Goal: Task Accomplishment & Management: Manage account settings

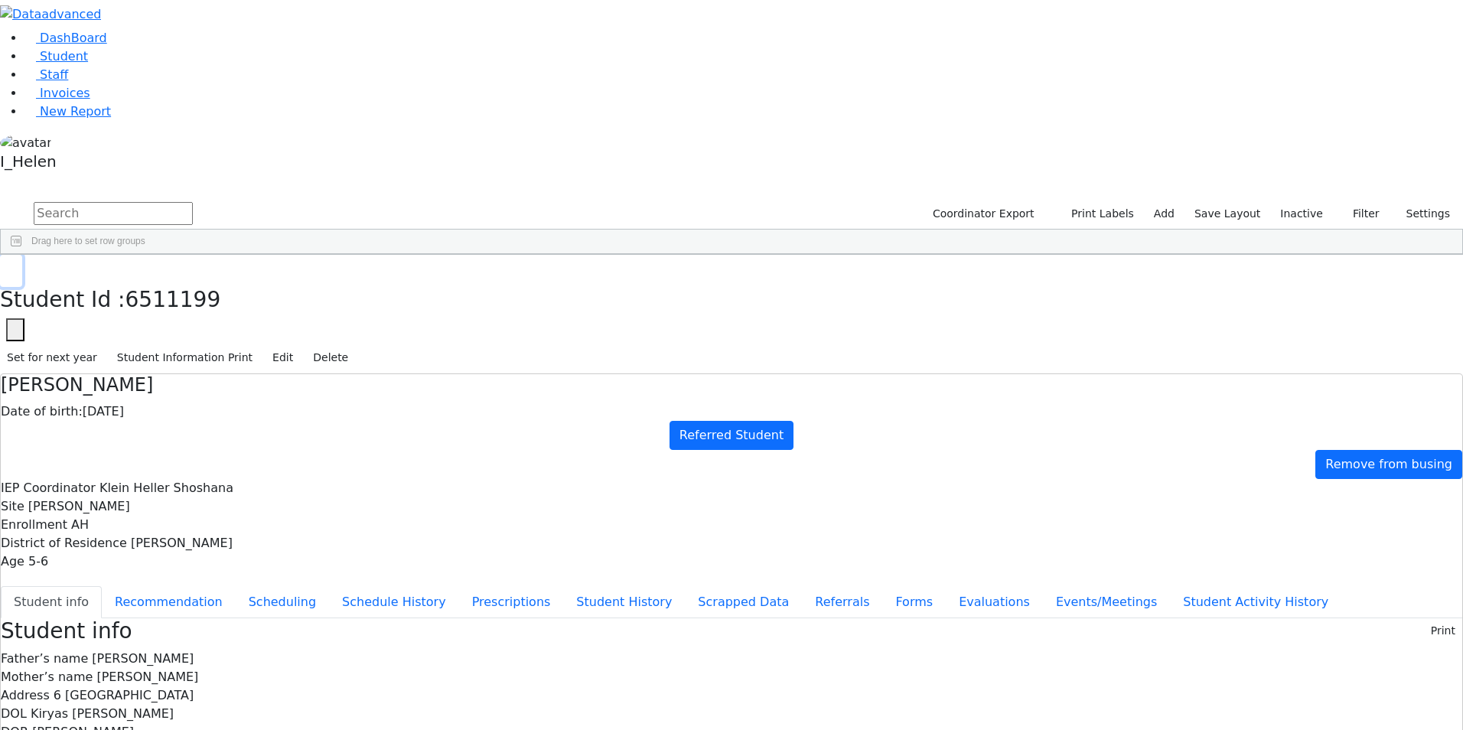
click at [22, 255] on button "button" at bounding box center [11, 271] width 22 height 32
click at [1361, 202] on button "Filter" at bounding box center [1360, 214] width 54 height 24
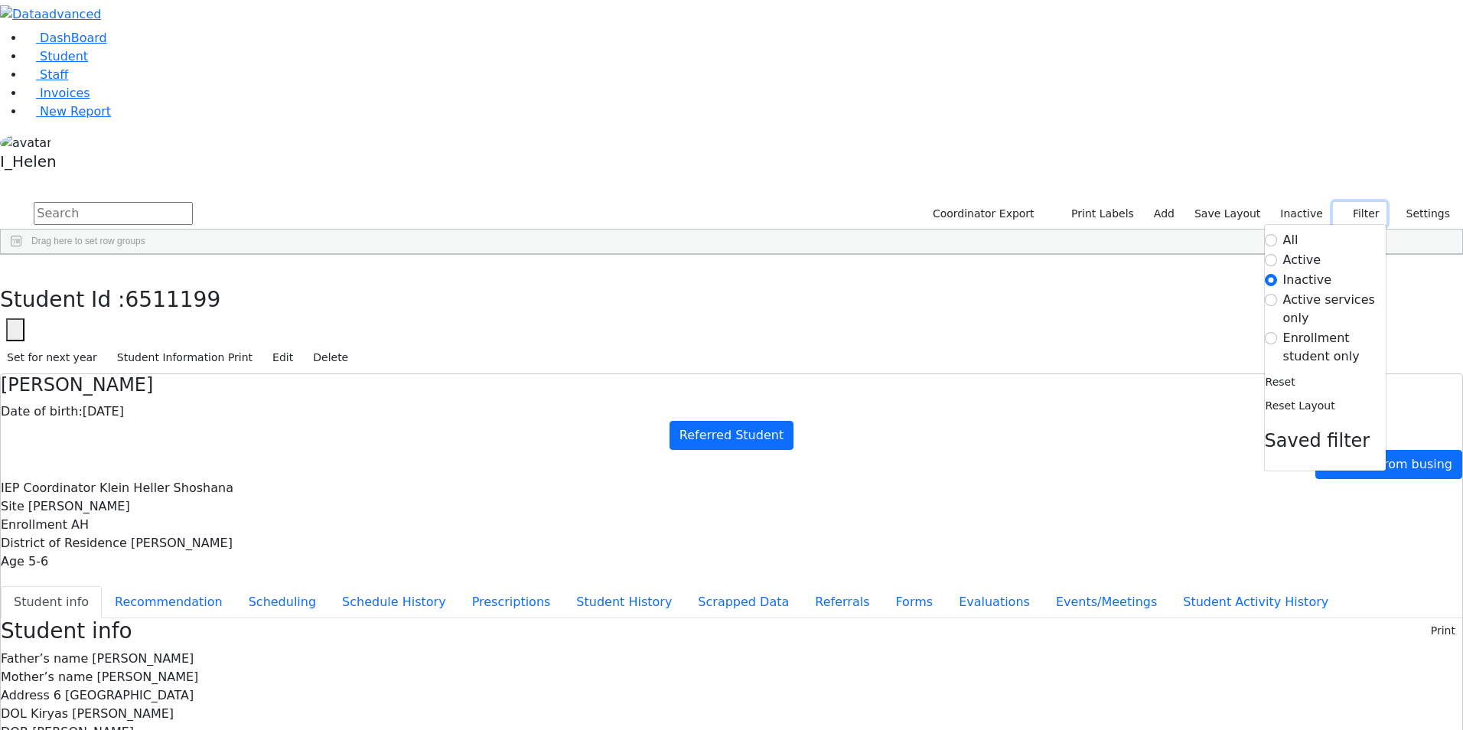
click at [1361, 202] on button "Filter" at bounding box center [1360, 214] width 54 height 24
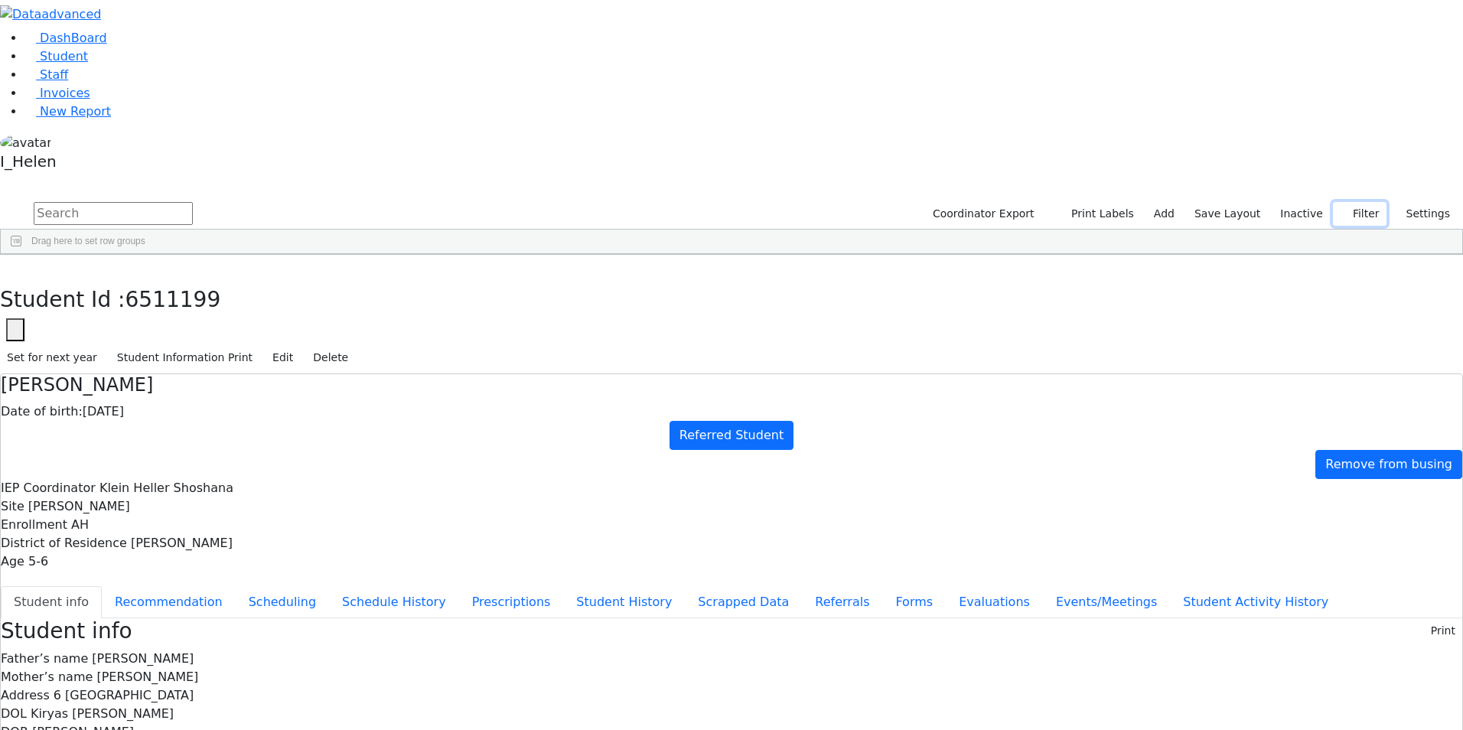
drag, startPoint x: 1361, startPoint y: 64, endPoint x: 1355, endPoint y: 87, distance: 24.5
click at [1355, 200] on div "Coordinator Export Print Labels Add Save Layout Inactive Filter All Active Inac…" at bounding box center [731, 227] width 1463 height 55
click at [1355, 202] on button "Filter" at bounding box center [1360, 214] width 54 height 24
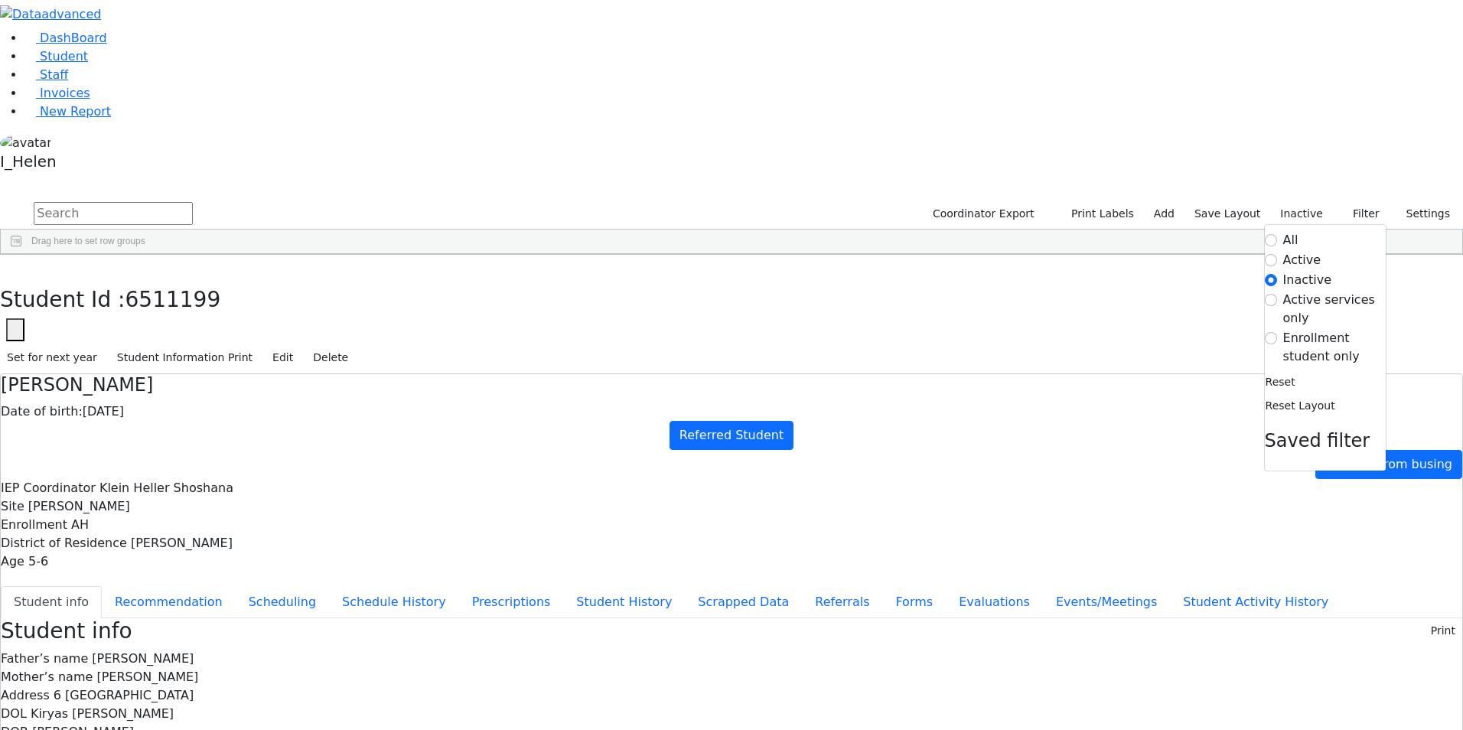
click at [1326, 329] on label "Enrollment student only" at bounding box center [1334, 347] width 103 height 37
click at [1277, 332] on input "Enrollment student only" at bounding box center [1271, 338] width 12 height 12
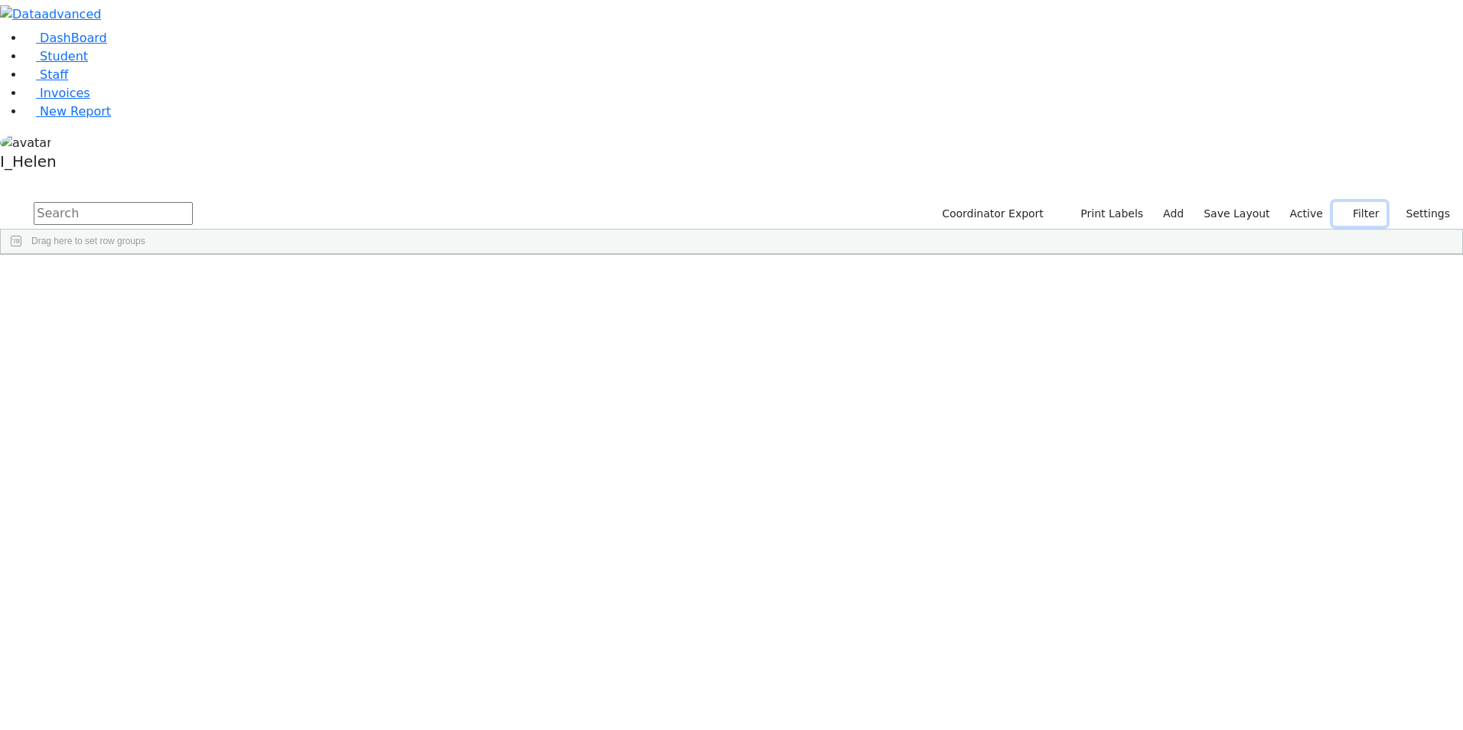
click at [1352, 202] on button "Filter" at bounding box center [1360, 214] width 54 height 24
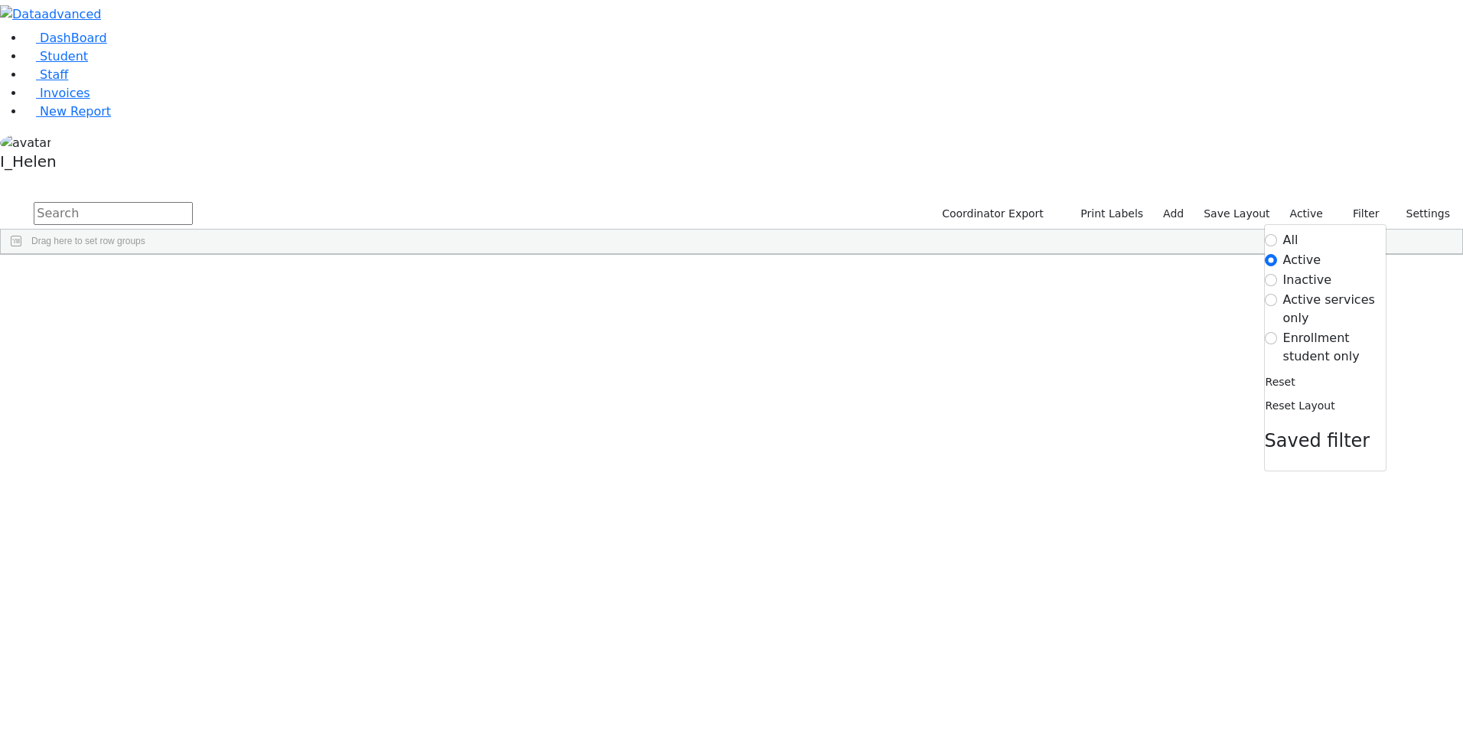
click at [1318, 329] on label "Enrollment student only" at bounding box center [1334, 347] width 103 height 37
click at [1277, 332] on input "Enrollment student only" at bounding box center [1271, 338] width 12 height 12
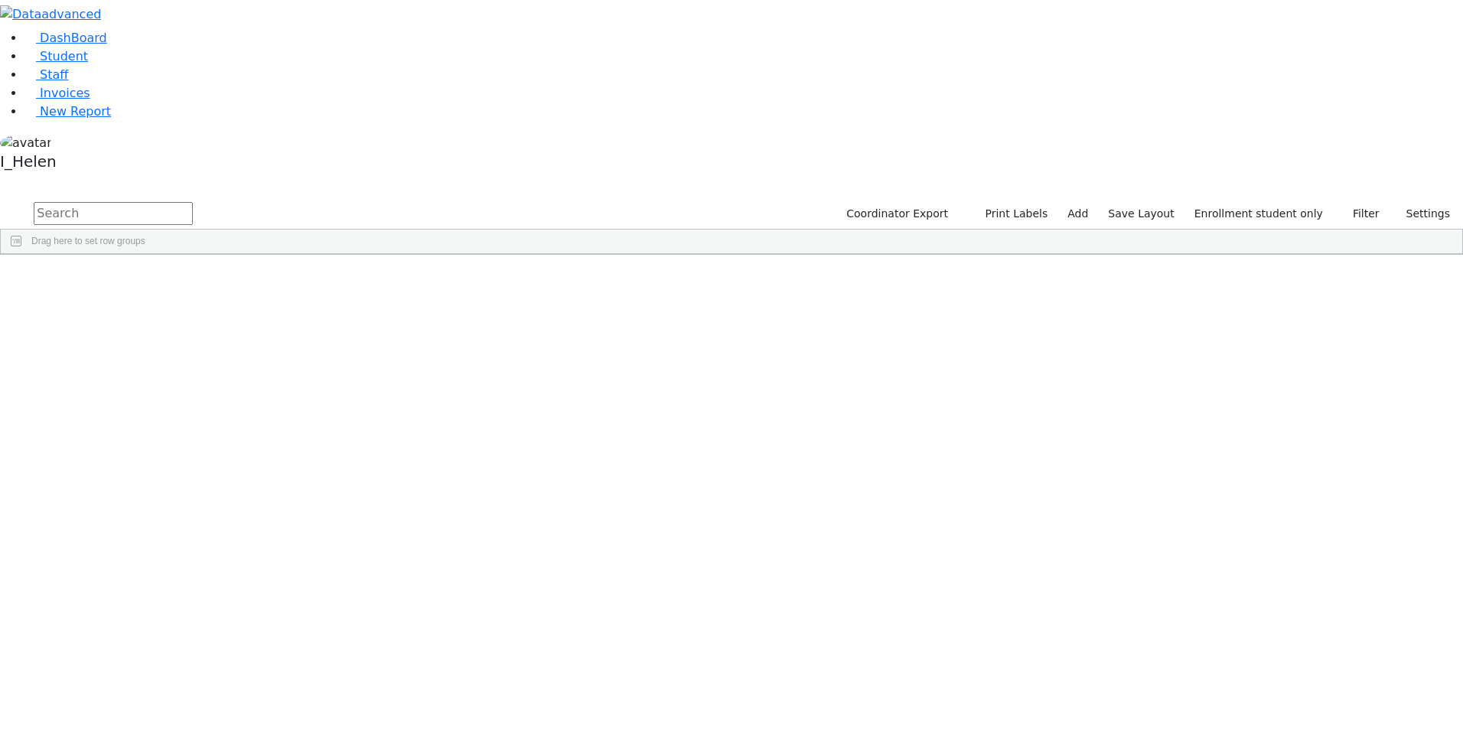
click at [175, 386] on div "Brach" at bounding box center [131, 396] width 90 height 21
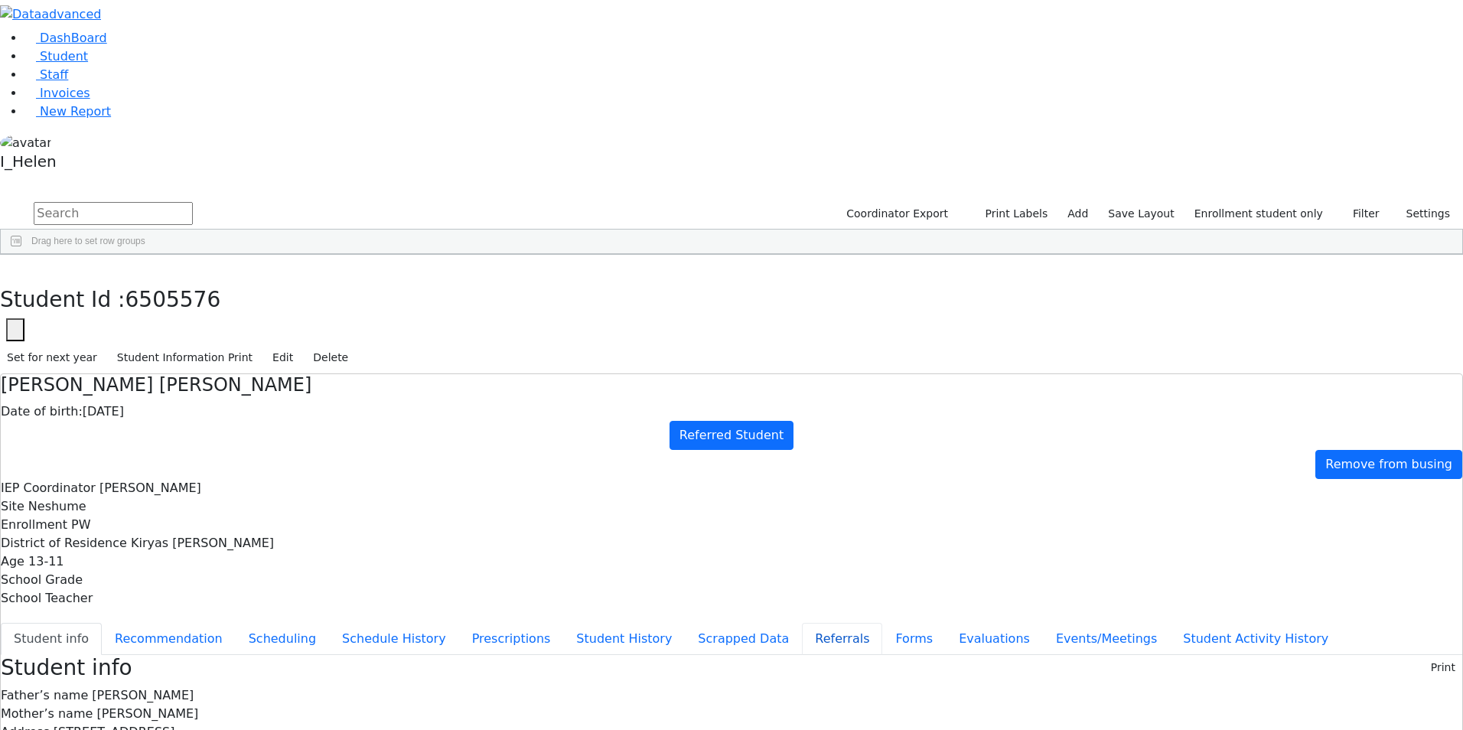
click at [802, 623] on button "Referrals" at bounding box center [842, 639] width 80 height 32
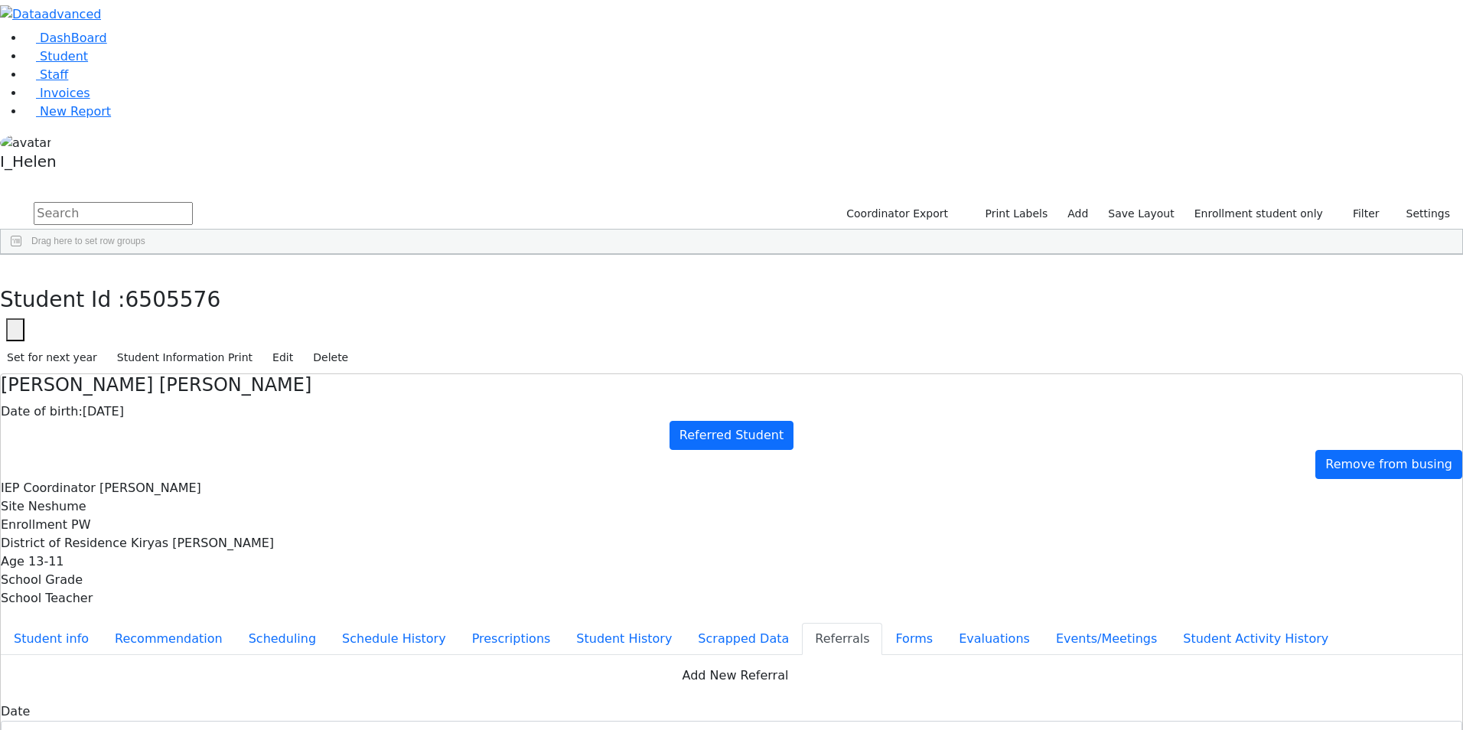
type textarea "Chana shaindy has a diagnosis of Downs Syndrome. Chana Shaindy will be attendin…"
click at [102, 623] on button "Student info" at bounding box center [51, 639] width 101 height 32
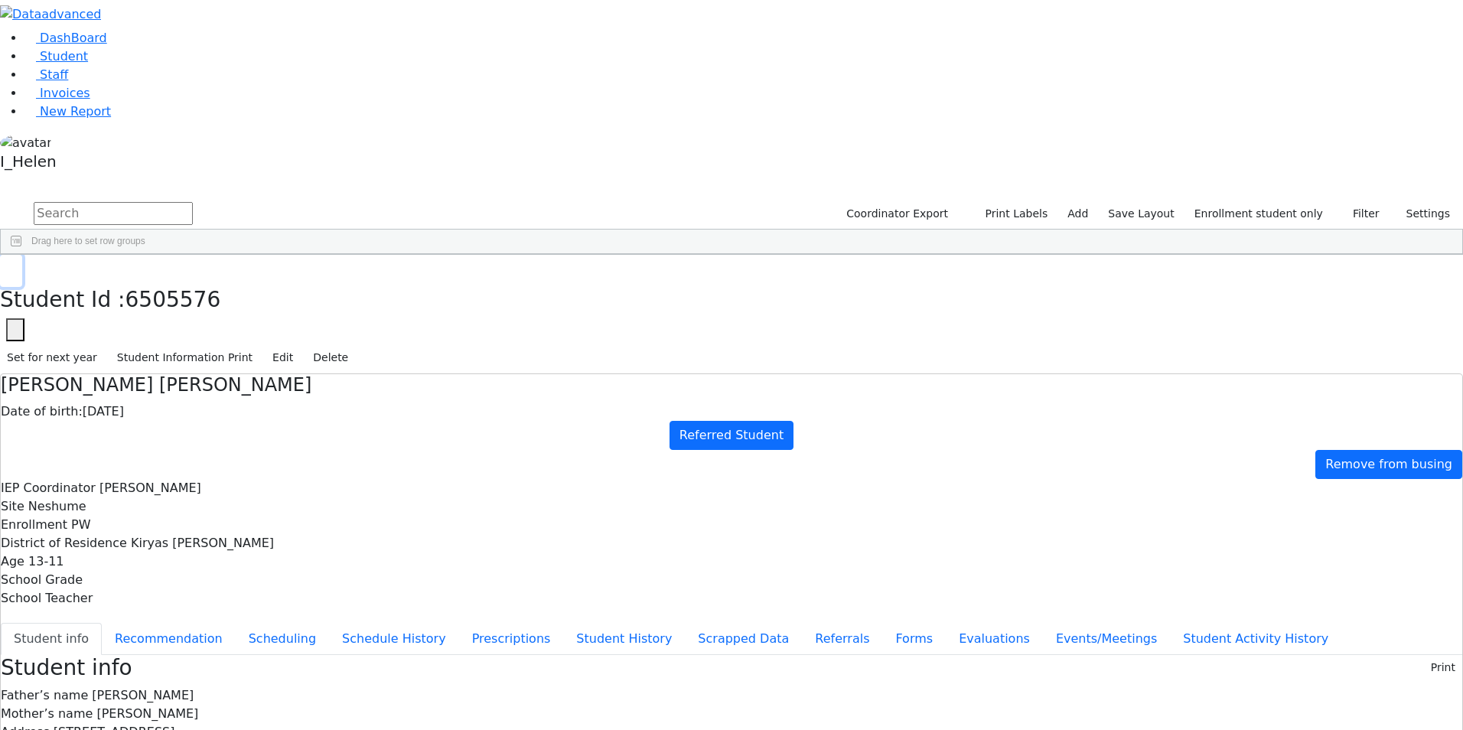
click at [7, 266] on use "button" at bounding box center [7, 266] width 0 height 0
drag, startPoint x: 289, startPoint y: 71, endPoint x: 166, endPoint y: 63, distance: 123.5
click at [166, 63] on div "DashBoard Student Staff Invoices New Report 34" at bounding box center [731, 658] width 1463 height 1316
click at [1349, 202] on button "Filter" at bounding box center [1360, 214] width 54 height 24
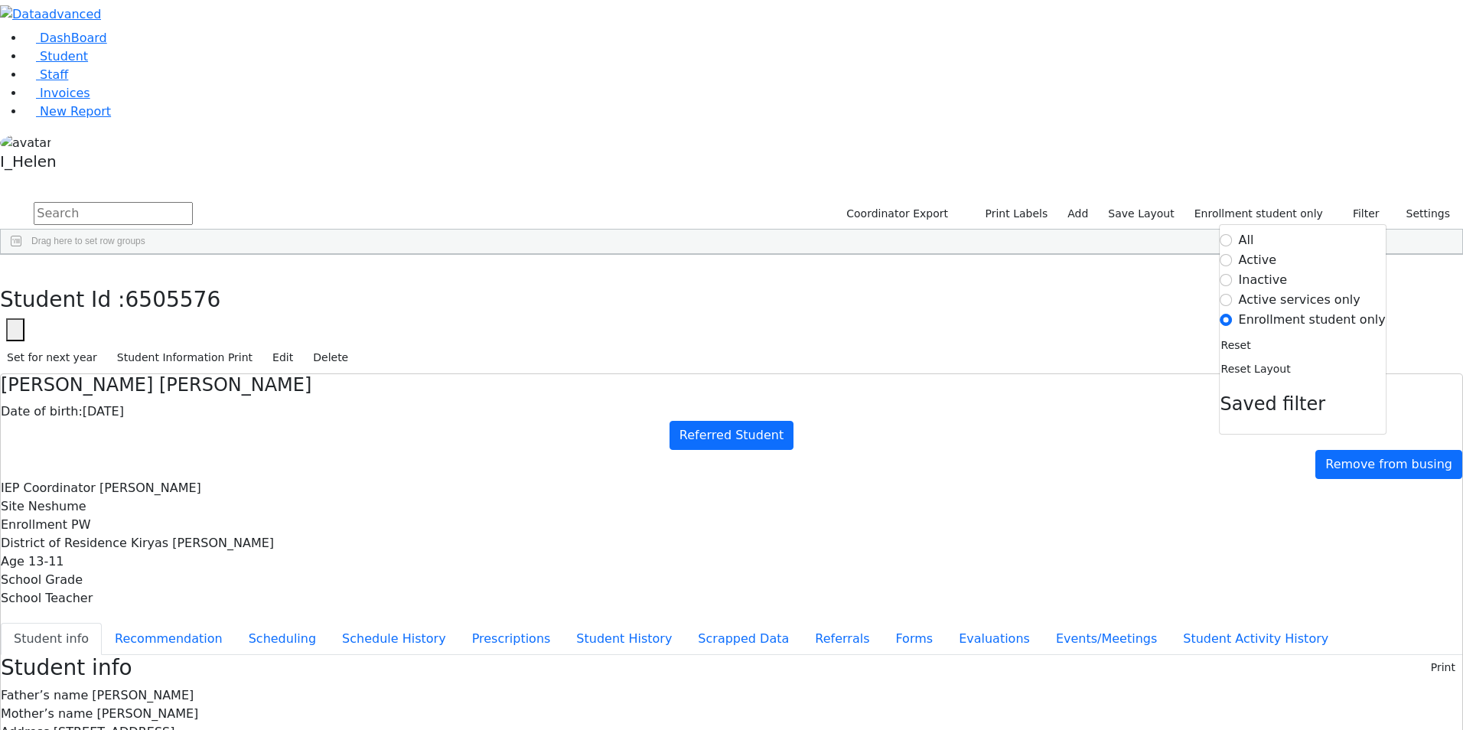
click at [1264, 251] on label "Active" at bounding box center [1258, 260] width 38 height 18
click at [1233, 254] on input "Active" at bounding box center [1227, 260] width 12 height 12
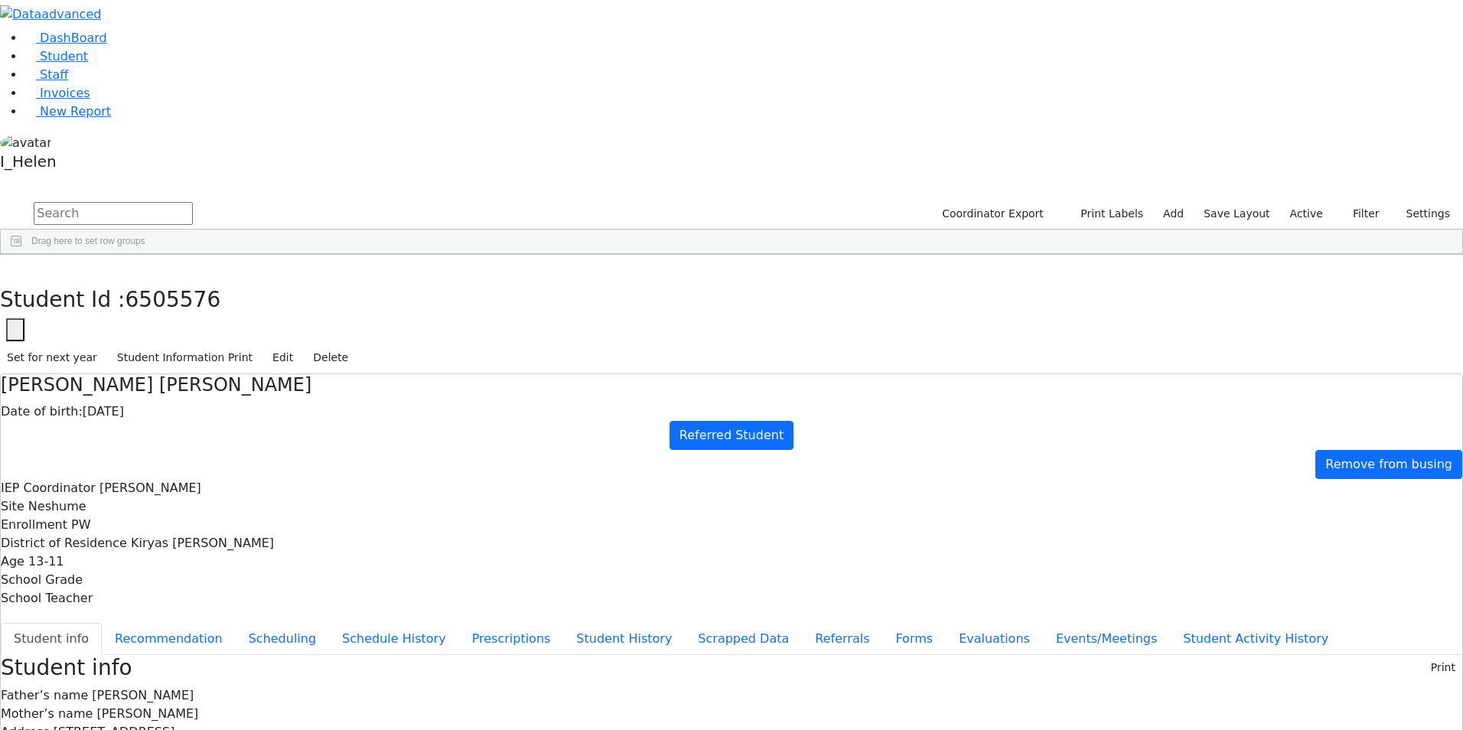
click at [193, 202] on input "text" at bounding box center [113, 213] width 159 height 23
type input "brach"
click at [0, 200] on button "submit" at bounding box center [15, 214] width 30 height 29
click at [354, 301] on div "01/29/2020" at bounding box center [310, 311] width 90 height 21
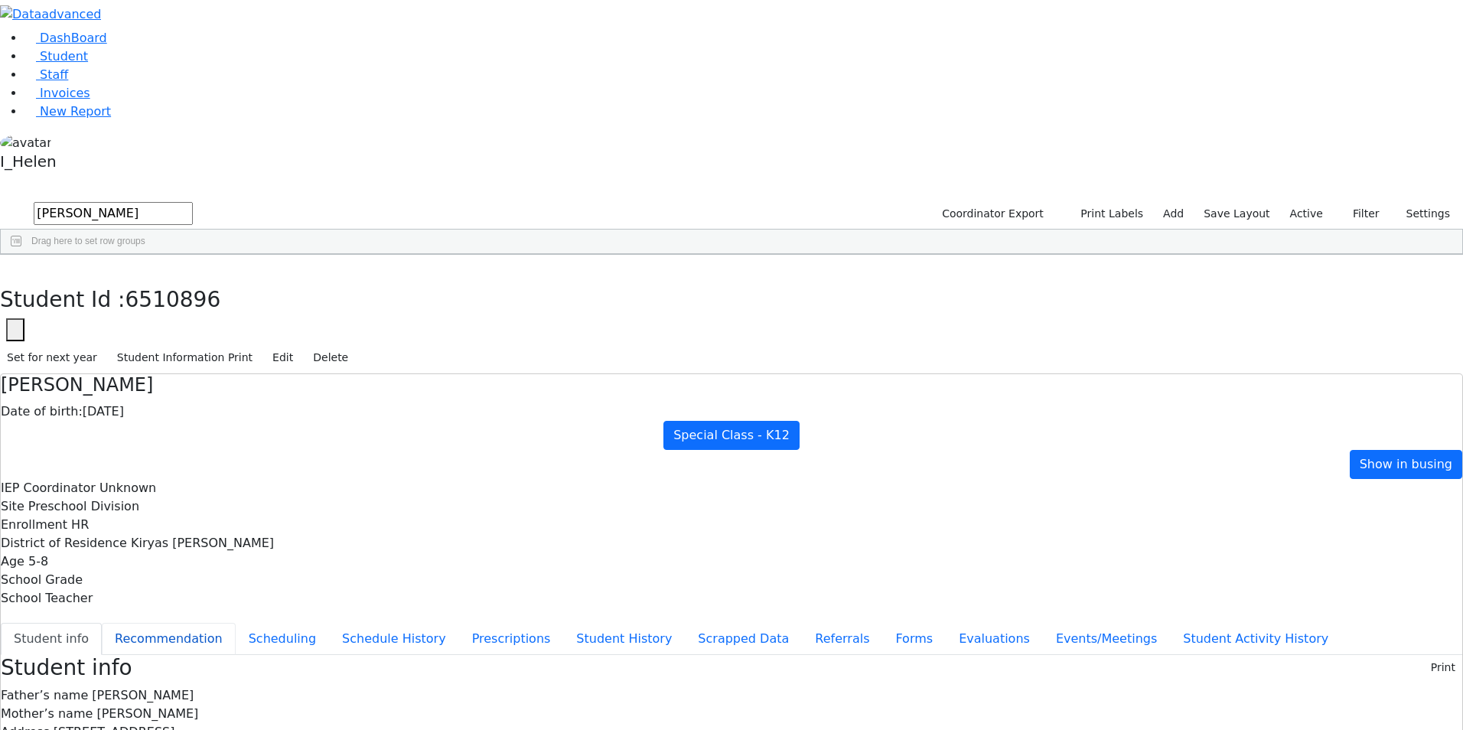
click at [236, 623] on button "Recommendation" at bounding box center [169, 639] width 134 height 32
checkbox input "true"
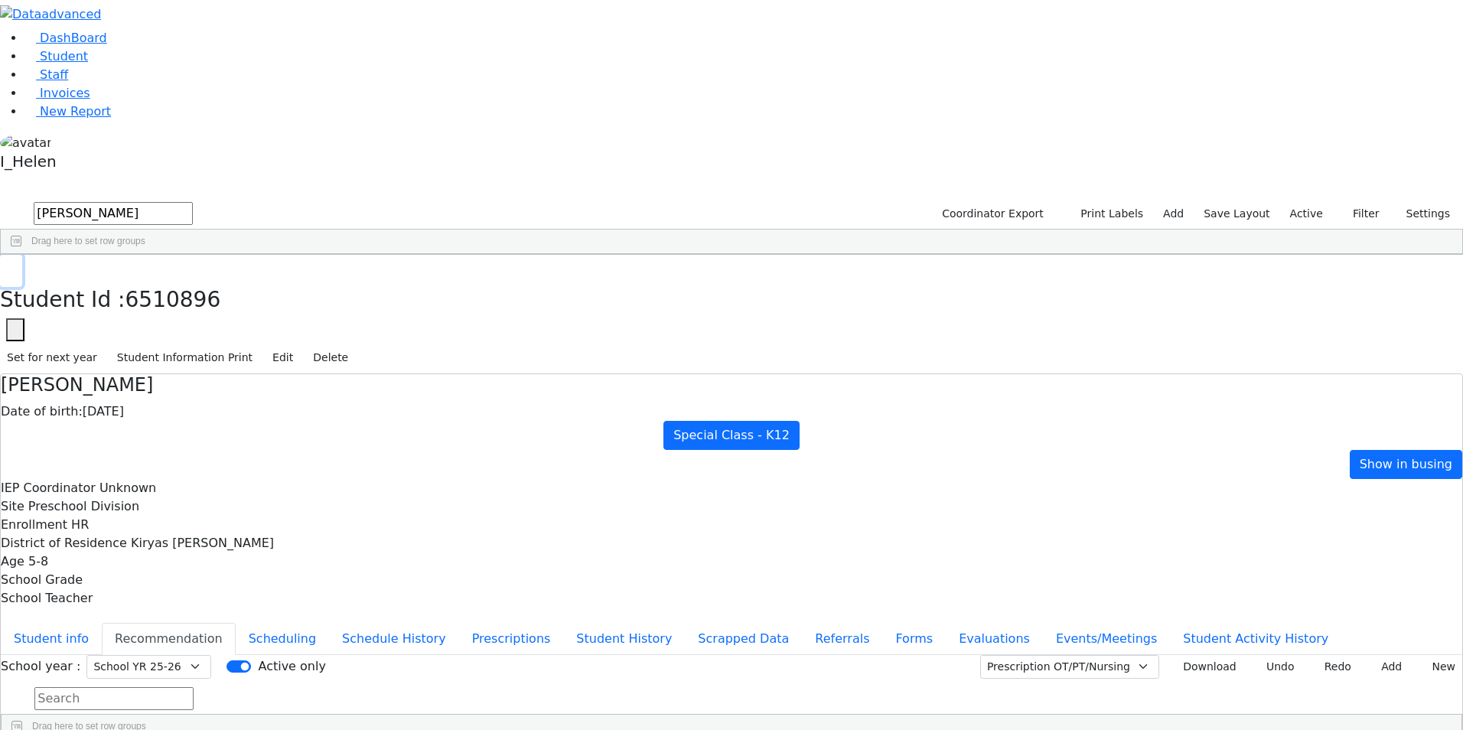
drag, startPoint x: 292, startPoint y: 24, endPoint x: 281, endPoint y: 47, distance: 25.7
click at [15, 266] on icon "button" at bounding box center [11, 270] width 8 height 9
drag, startPoint x: 278, startPoint y: 53, endPoint x: 183, endPoint y: 60, distance: 95.2
click at [183, 200] on form "brach" at bounding box center [96, 214] width 193 height 29
type input "her wei"
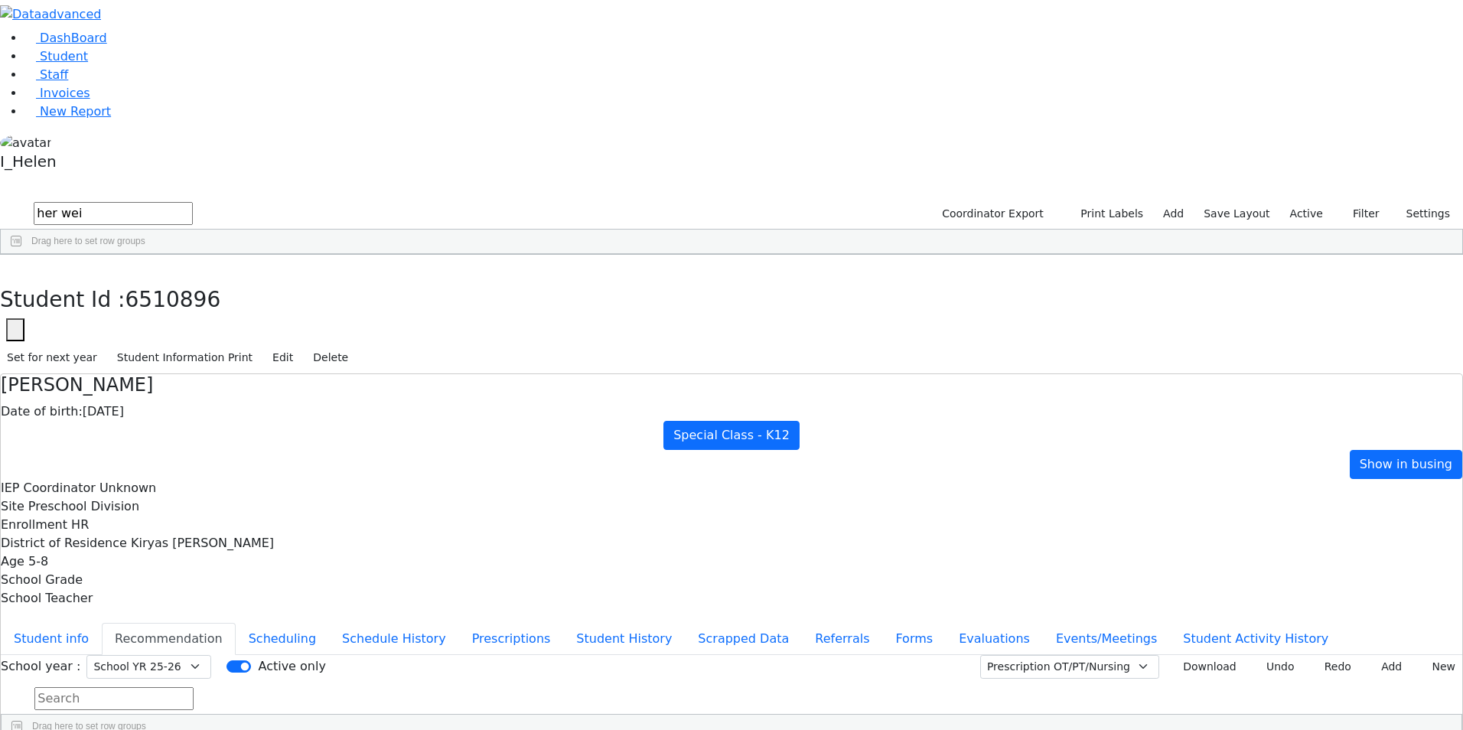
click at [359, 429] on div "11/15/2020" at bounding box center [314, 439] width 90 height 21
click at [211, 655] on select "Select School YR Summer YR 25 School YR 25-26 Summer YR 25 School YR 24-25 Summ…" at bounding box center [148, 667] width 125 height 24
select select "210"
click at [211, 655] on select "Select School YR Summer YR 25 School YR 25-26 Summer YR 25 School YR 24-25 Summ…" at bounding box center [148, 667] width 125 height 24
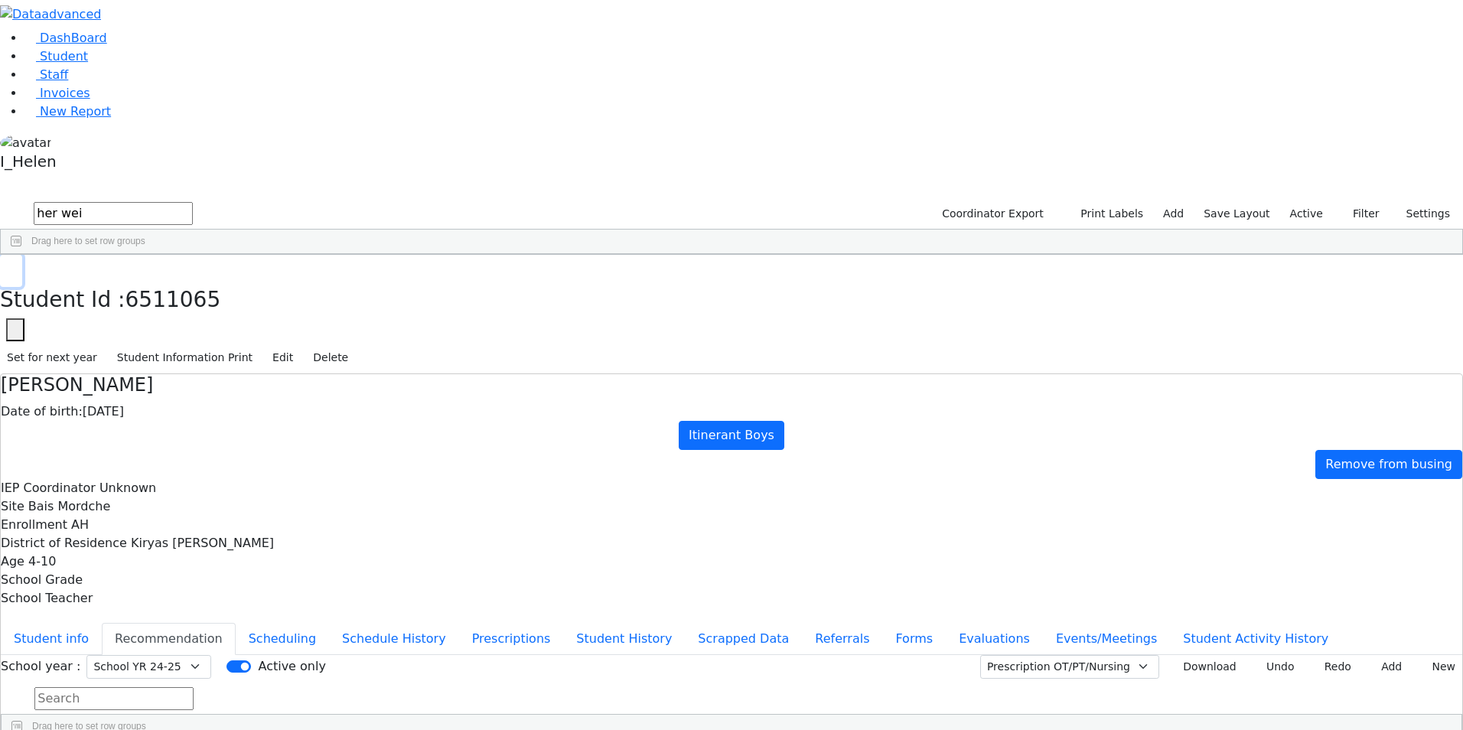
click at [22, 255] on button "button" at bounding box center [11, 271] width 22 height 32
click at [269, 429] on div "Hersh" at bounding box center [225, 439] width 90 height 21
select select "210"
click at [78, 119] on span "New Report" at bounding box center [75, 111] width 71 height 15
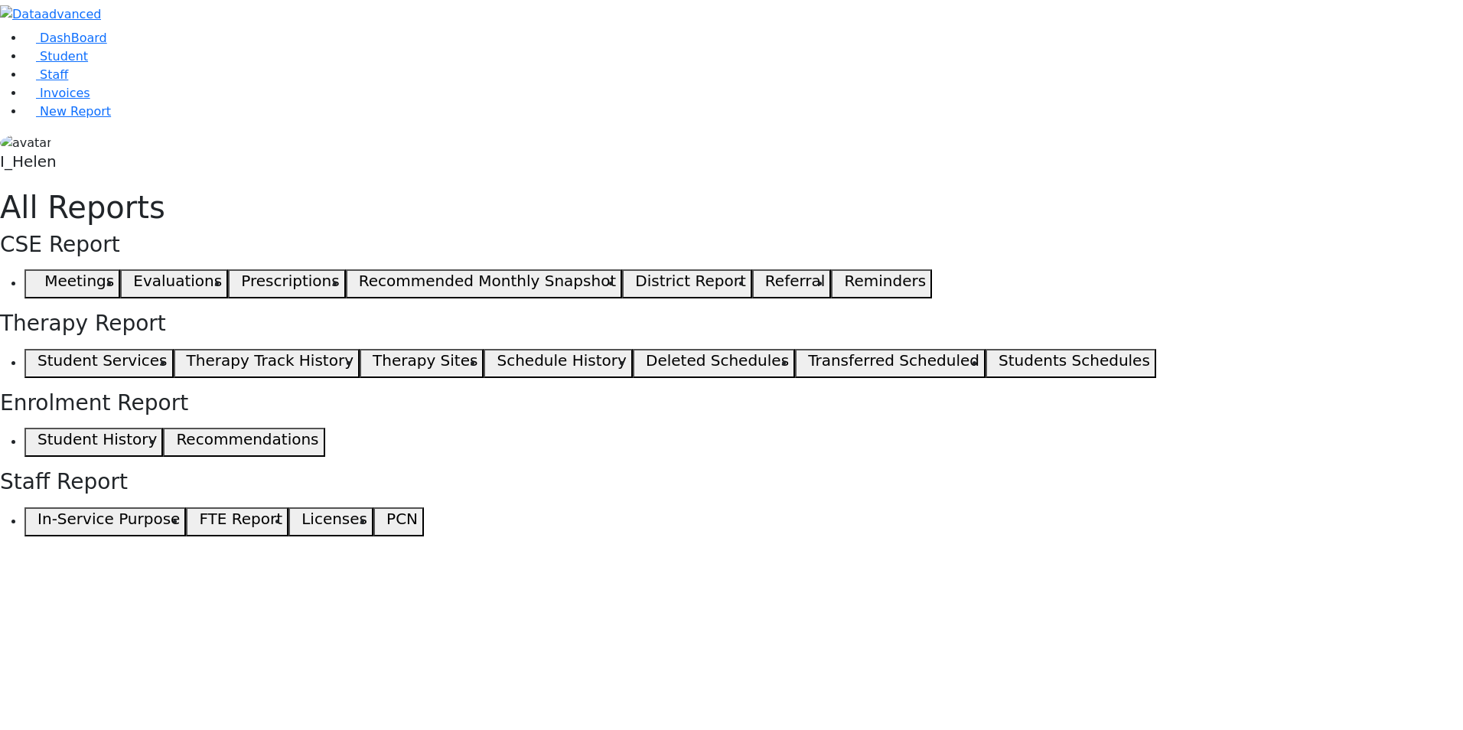
click at [37, 275] on span "button" at bounding box center [34, 284] width 7 height 18
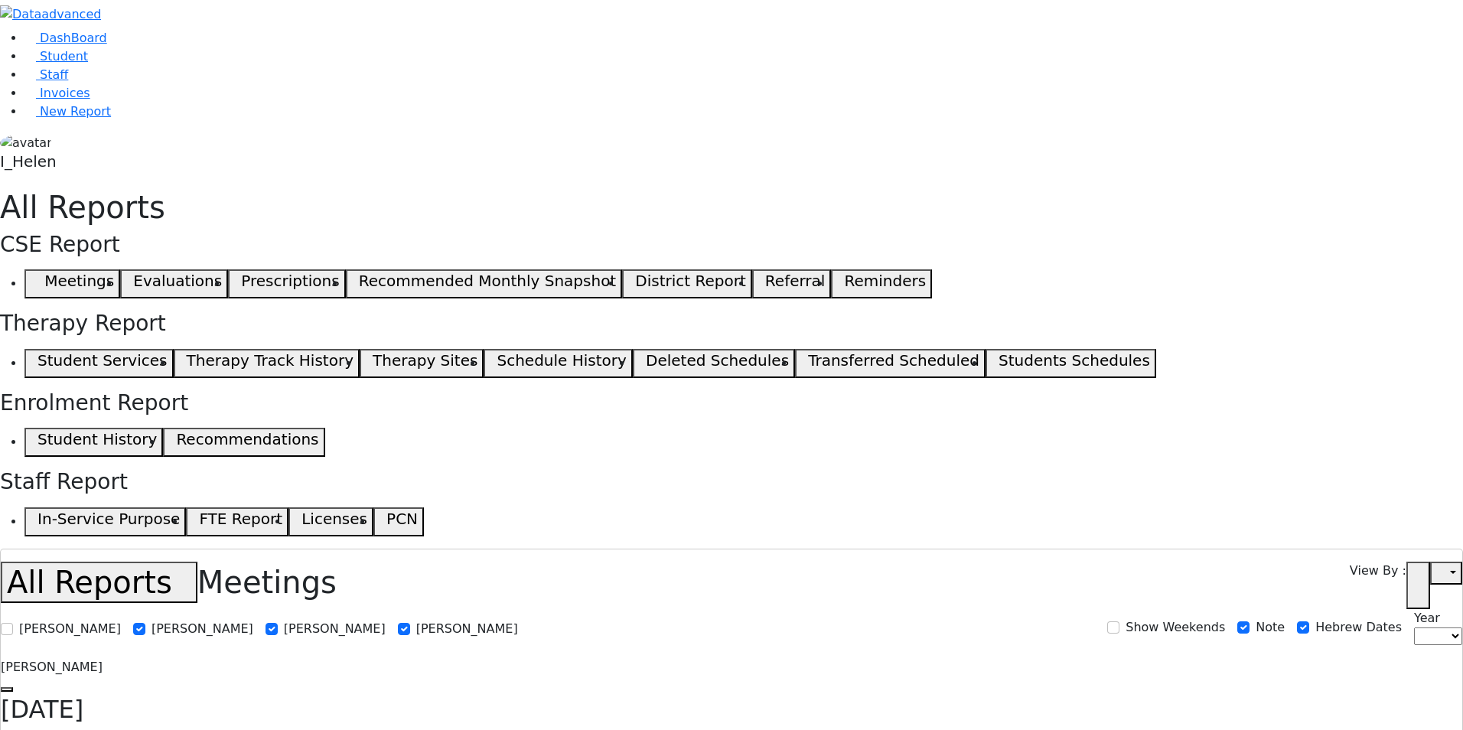
select select
click at [47, 64] on span "Student" at bounding box center [64, 56] width 48 height 15
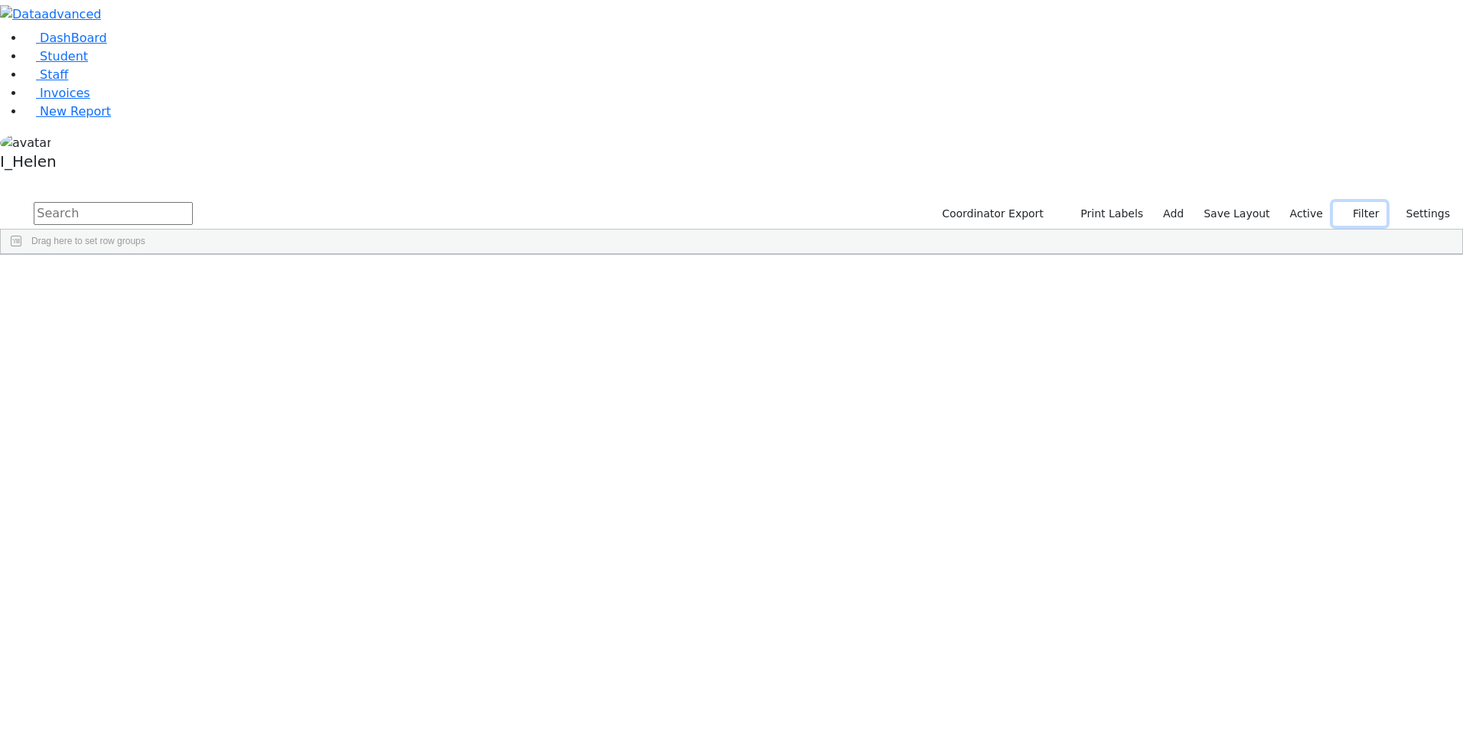
click at [1355, 202] on button "Filter" at bounding box center [1360, 214] width 54 height 24
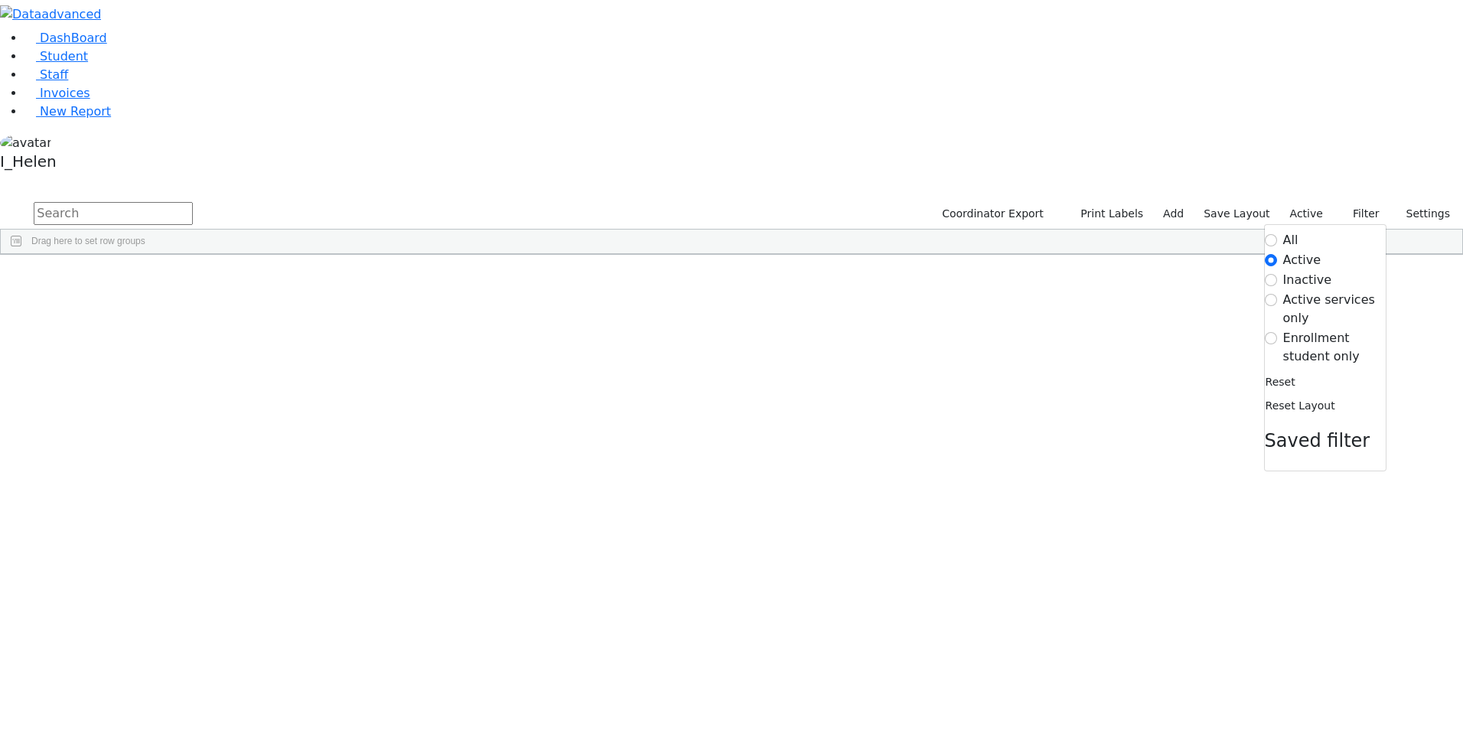
click at [1328, 329] on label "Enrollment student only" at bounding box center [1334, 347] width 103 height 37
click at [1277, 332] on input "Enrollment student only" at bounding box center [1271, 338] width 12 height 12
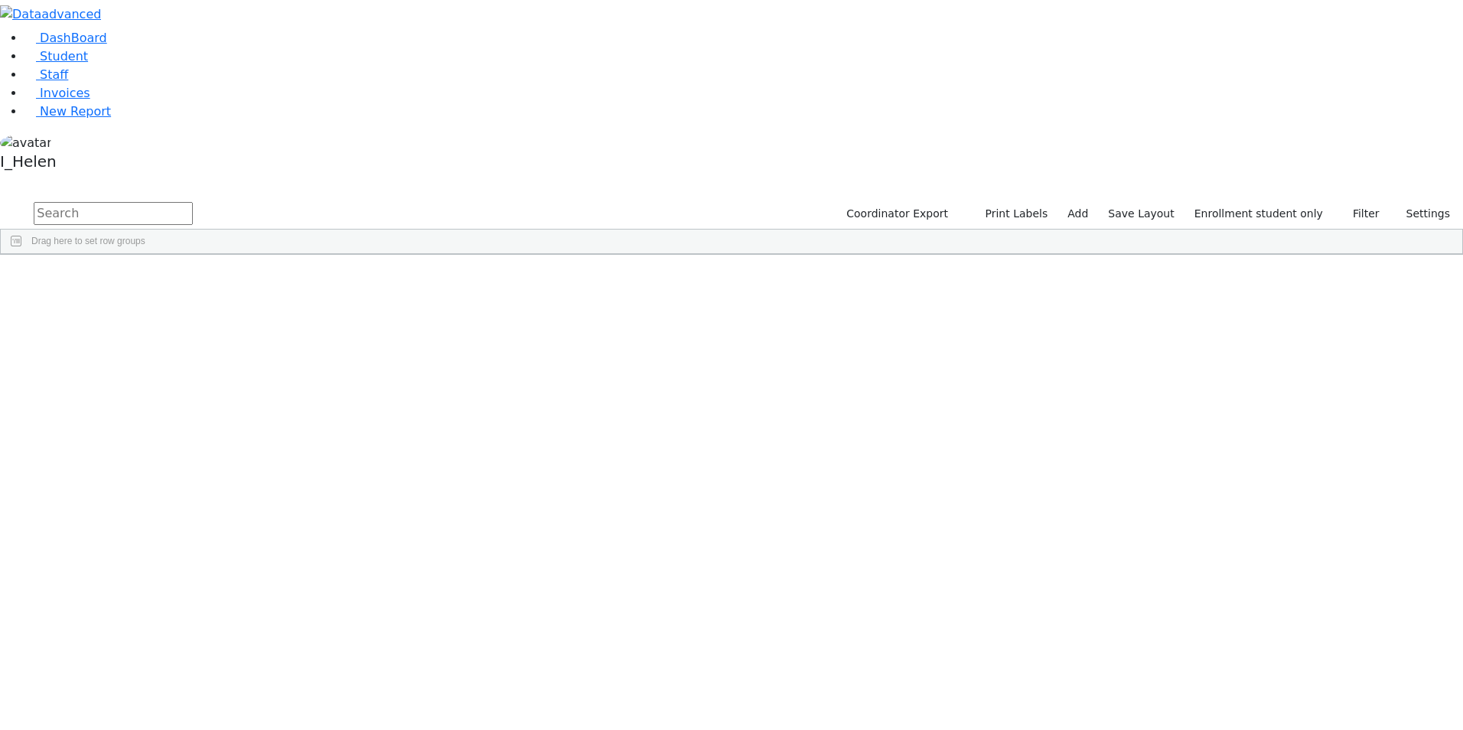
click at [175, 579] on div "Glauber" at bounding box center [131, 589] width 90 height 21
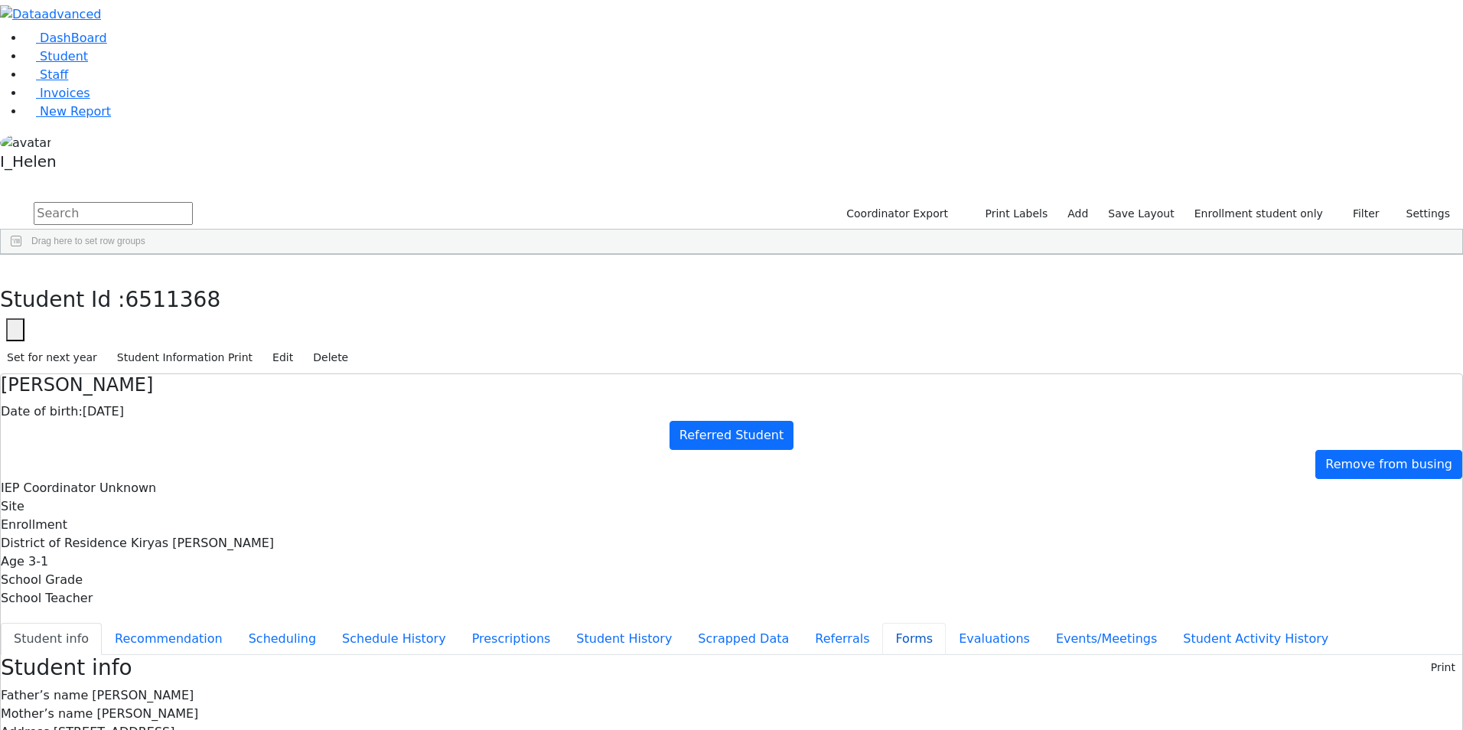
click at [882, 623] on button "Forms" at bounding box center [914, 639] width 64 height 32
type input "Mrs. Judy Glauber"
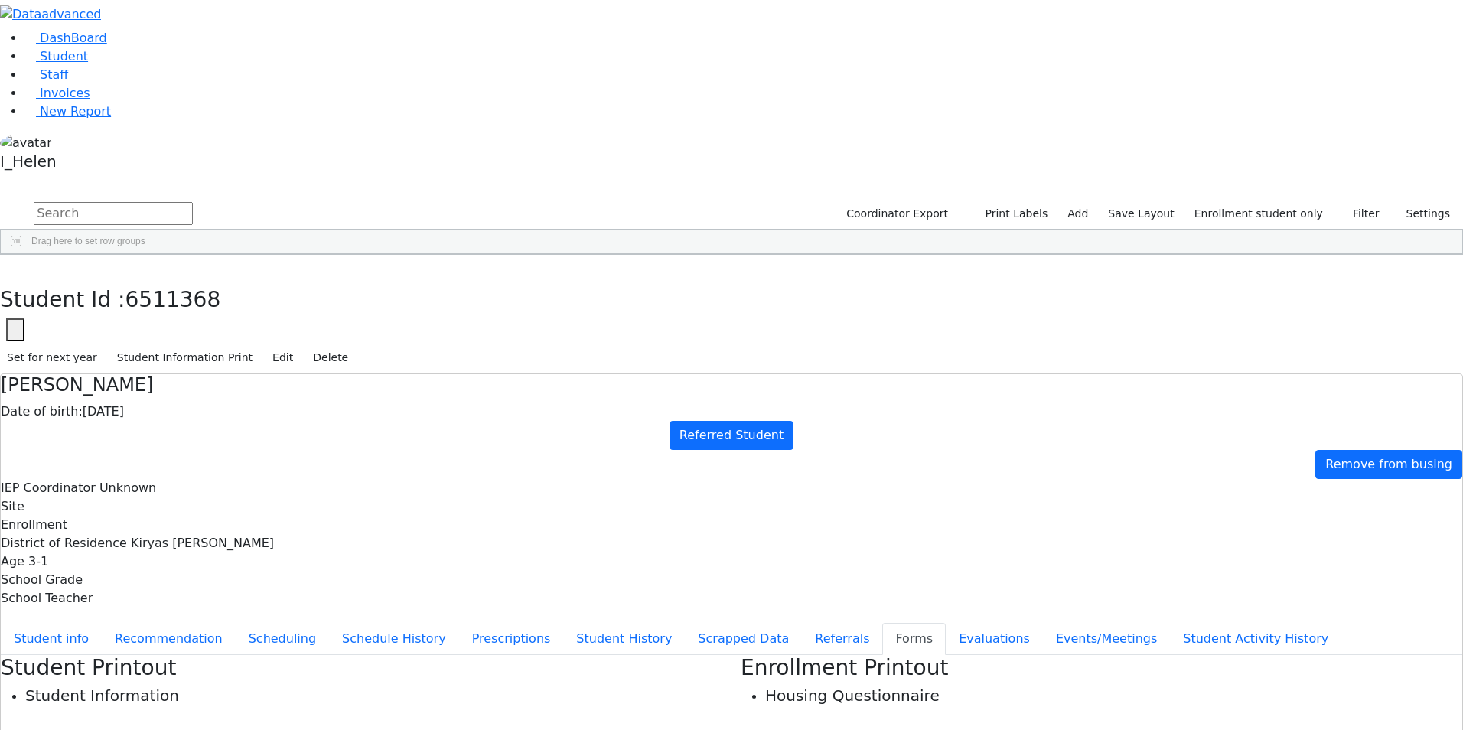
click at [802, 623] on button "Referrals" at bounding box center [842, 639] width 80 height 32
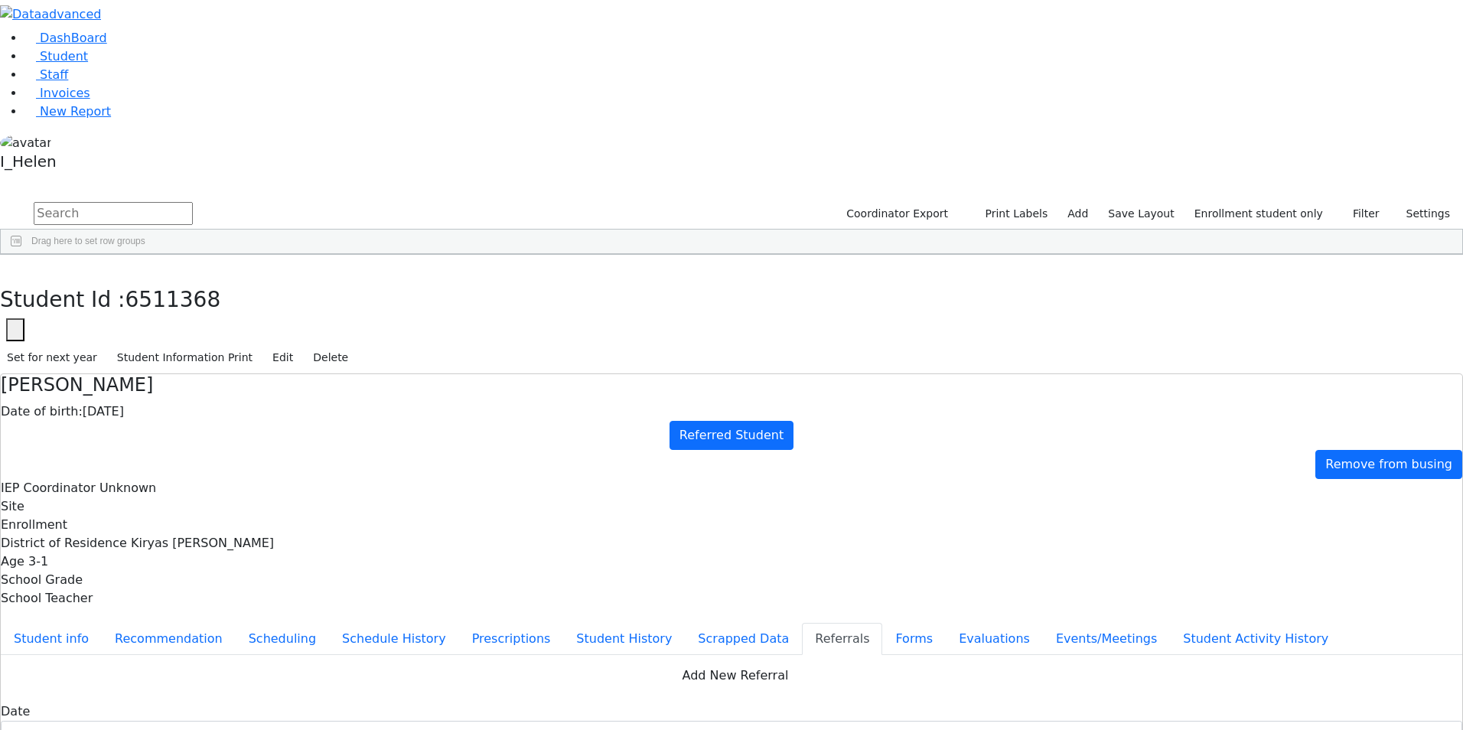
type textarea "Baila had a bone marrow transplant and has speech and motor delays."
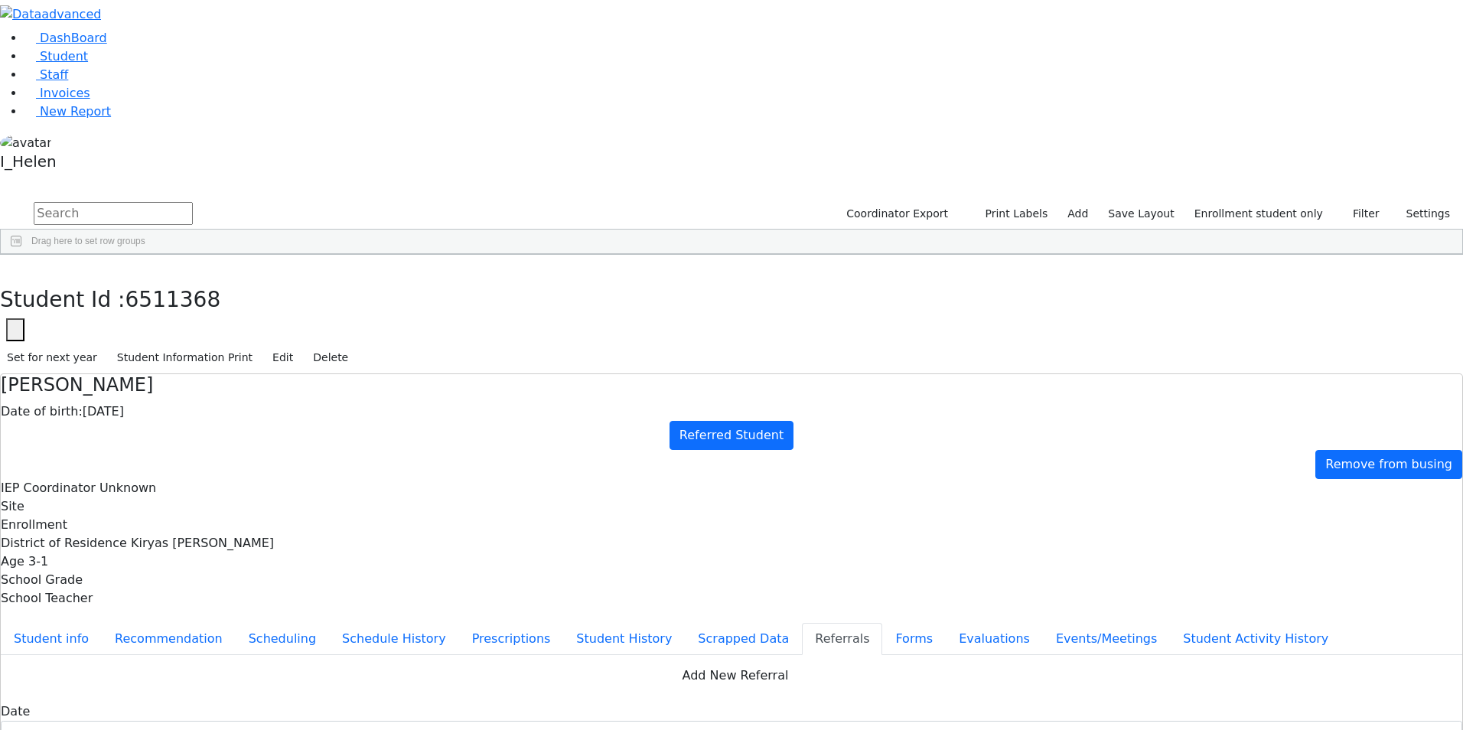
checkbox input "true"
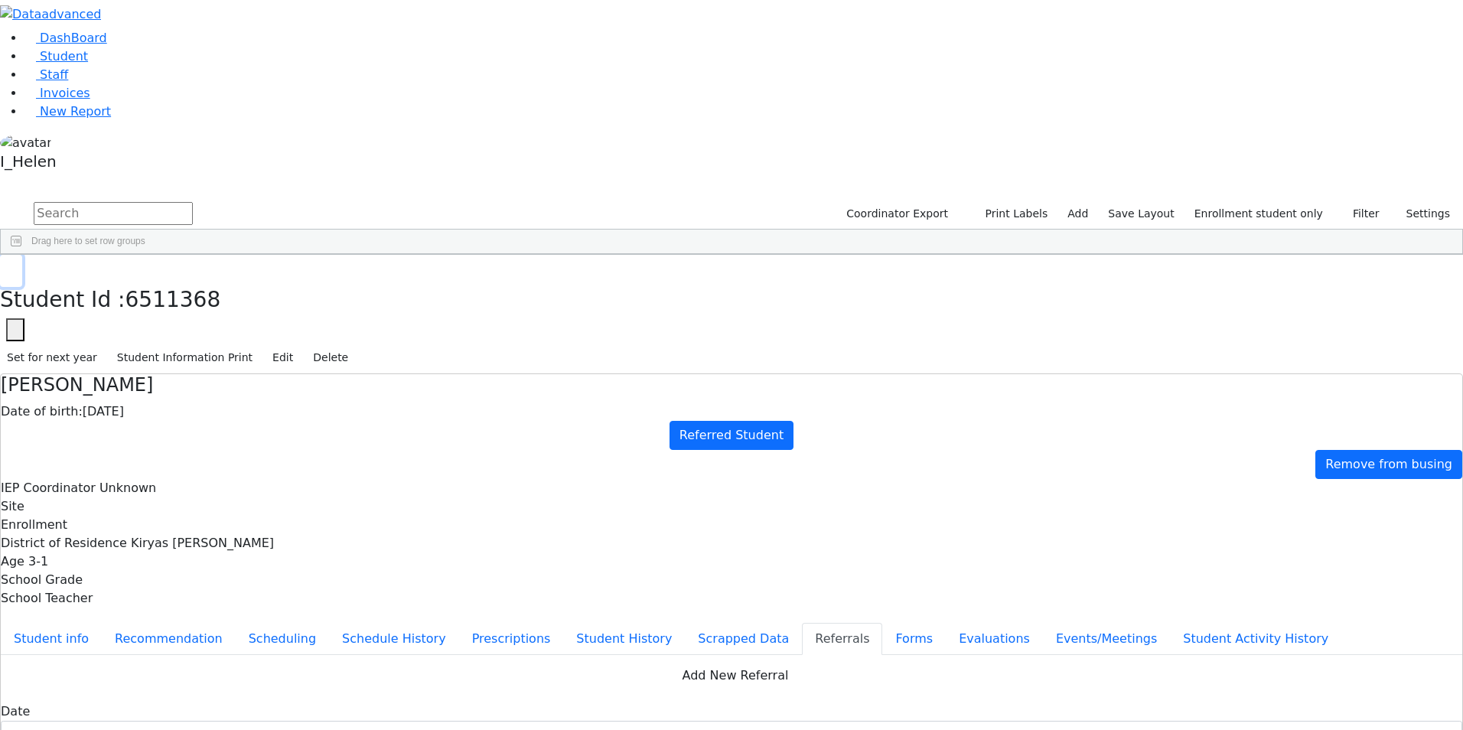
click at [22, 255] on button "button" at bounding box center [11, 271] width 22 height 32
click at [175, 365] on div "Bochner" at bounding box center [131, 375] width 90 height 21
click at [882, 623] on button "Forms" at bounding box center [914, 639] width 64 height 32
type input "Mrs. Devory Bochner"
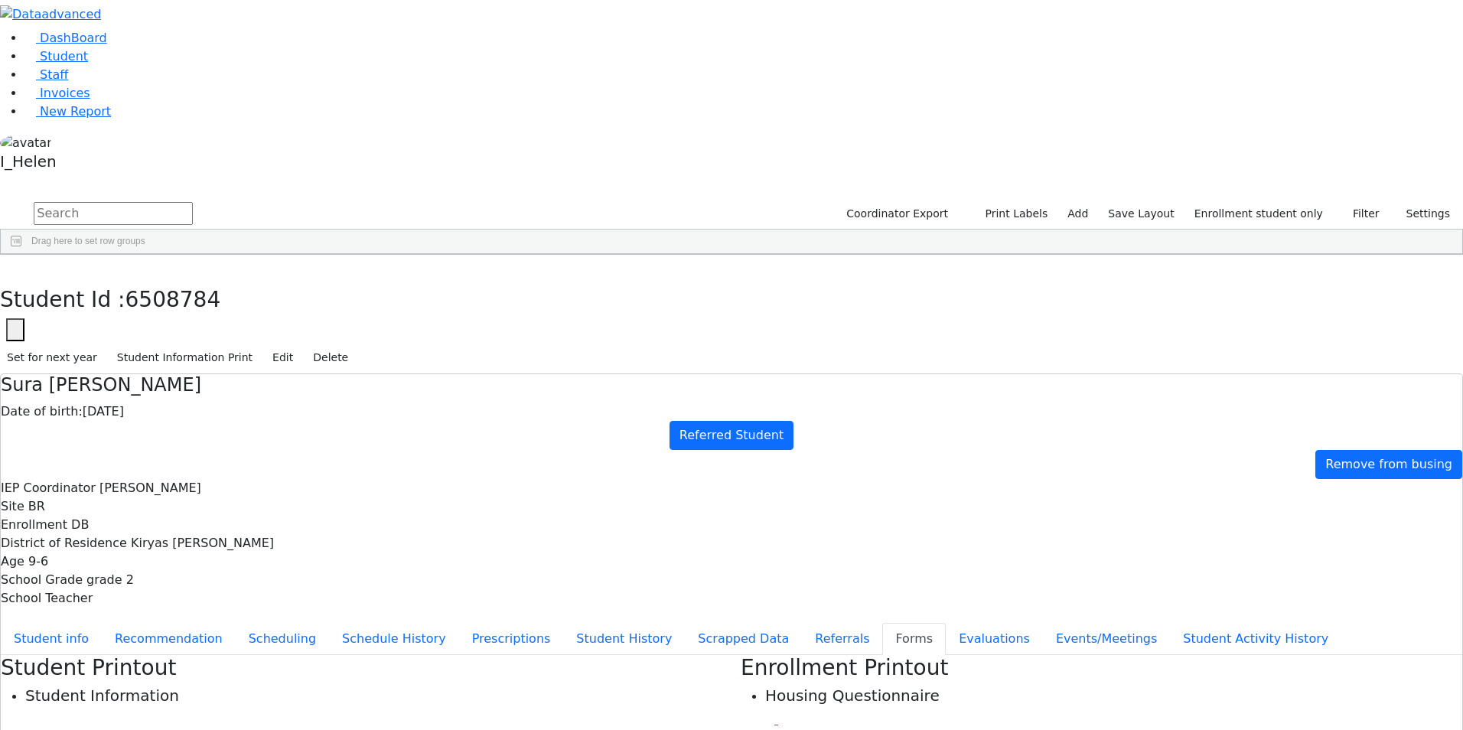
click at [22, 255] on button "button" at bounding box center [11, 271] width 22 height 32
click at [175, 601] on div "Gluck" at bounding box center [131, 611] width 90 height 21
click at [946, 623] on button "Evaluations" at bounding box center [994, 639] width 97 height 32
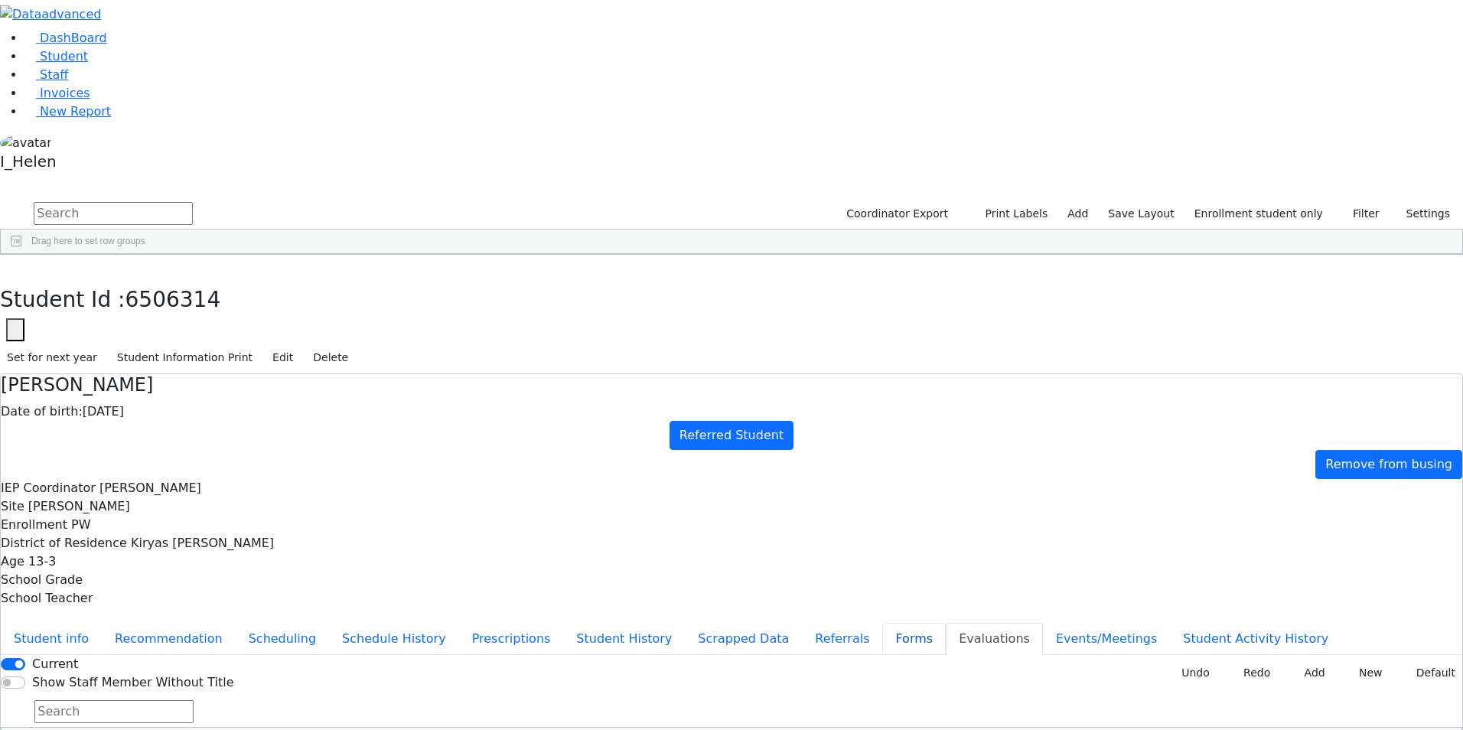
click at [882, 623] on button "Forms" at bounding box center [914, 639] width 64 height 32
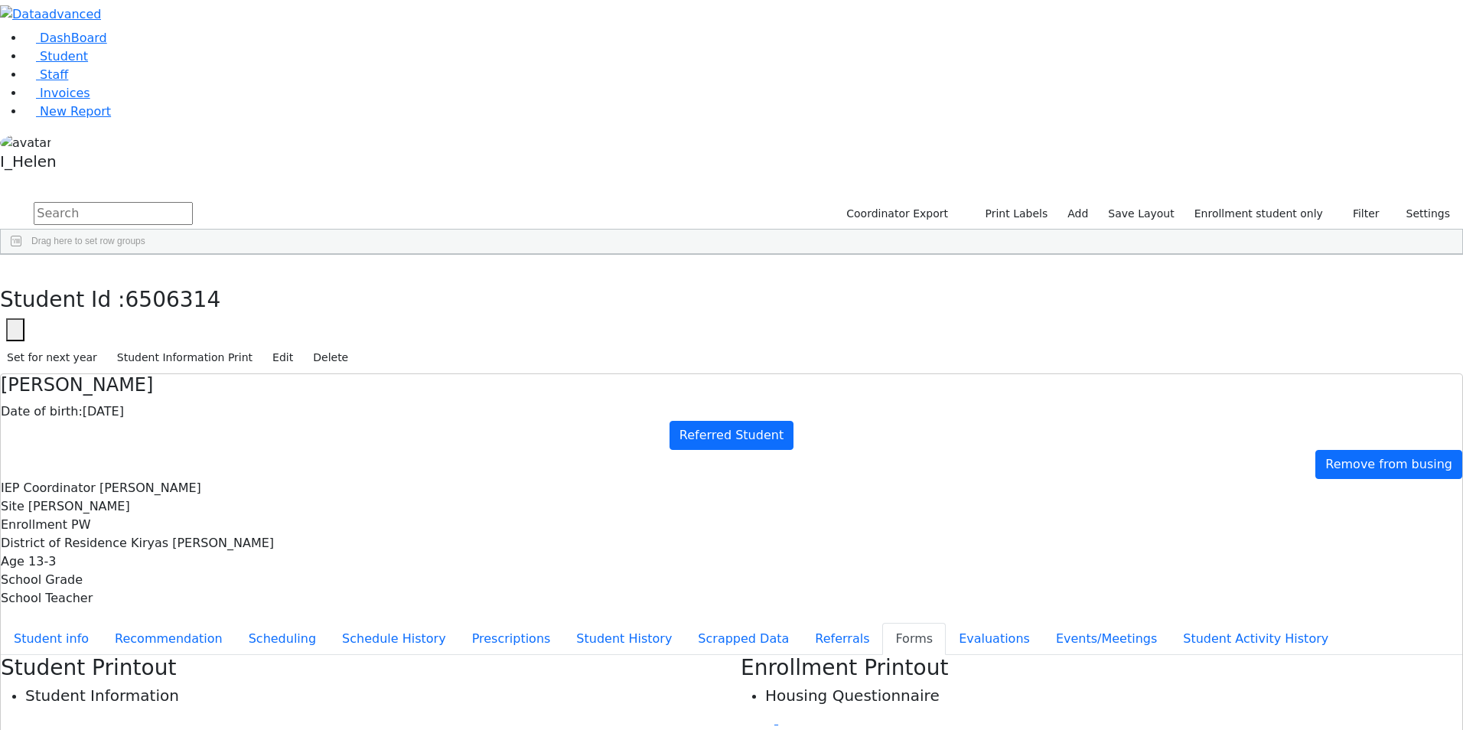
type input "Mrs. Faiga Gluck"
